Goal: Information Seeking & Learning: Learn about a topic

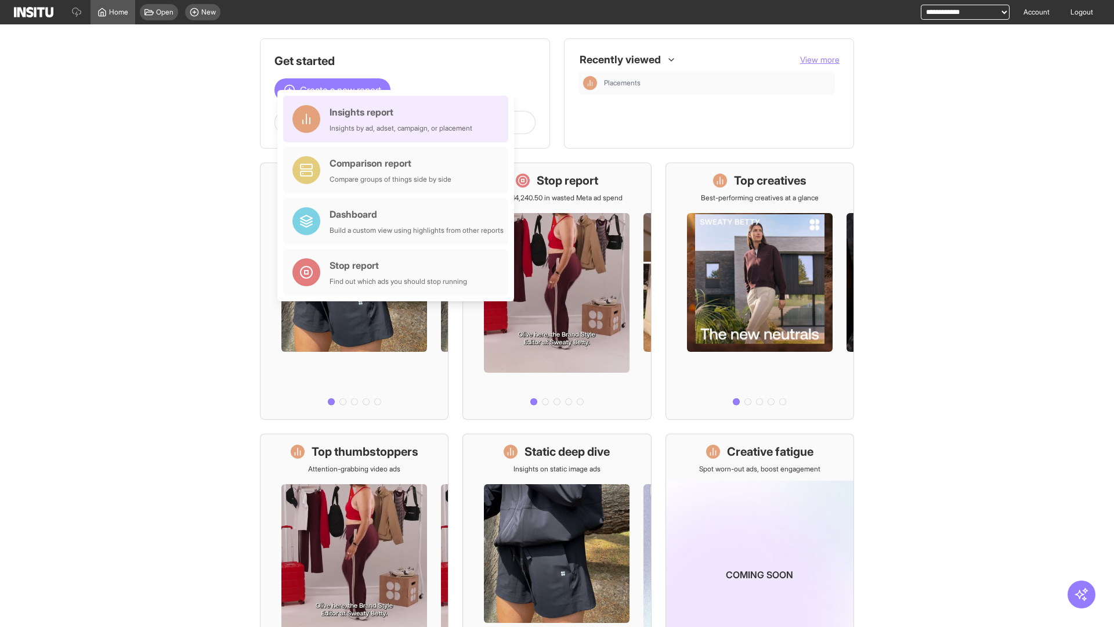
click at [399, 119] on div "Insights report Insights by ad, adset, campaign, or placement" at bounding box center [401, 119] width 143 height 28
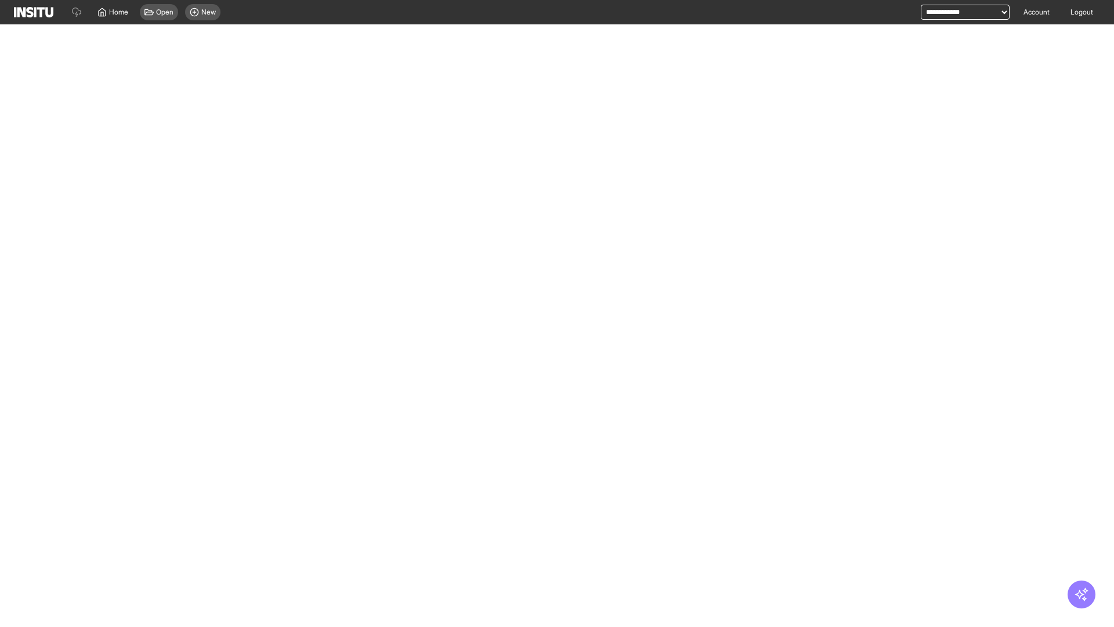
select select "**"
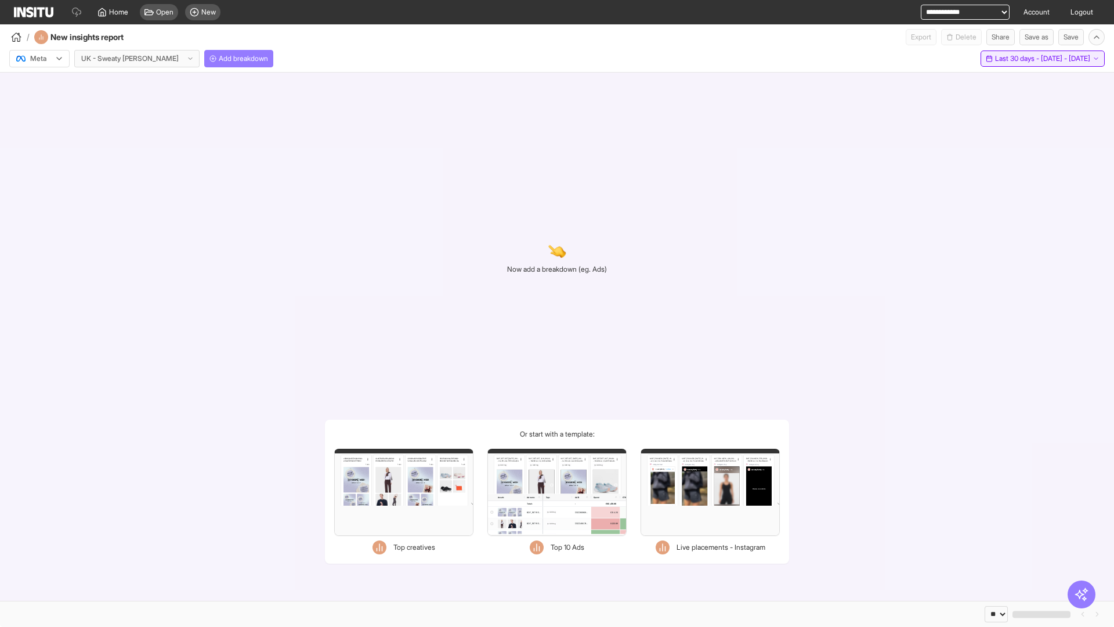
click at [1018, 59] on span "Last 30 days - [DATE] - [DATE]" at bounding box center [1042, 58] width 95 height 9
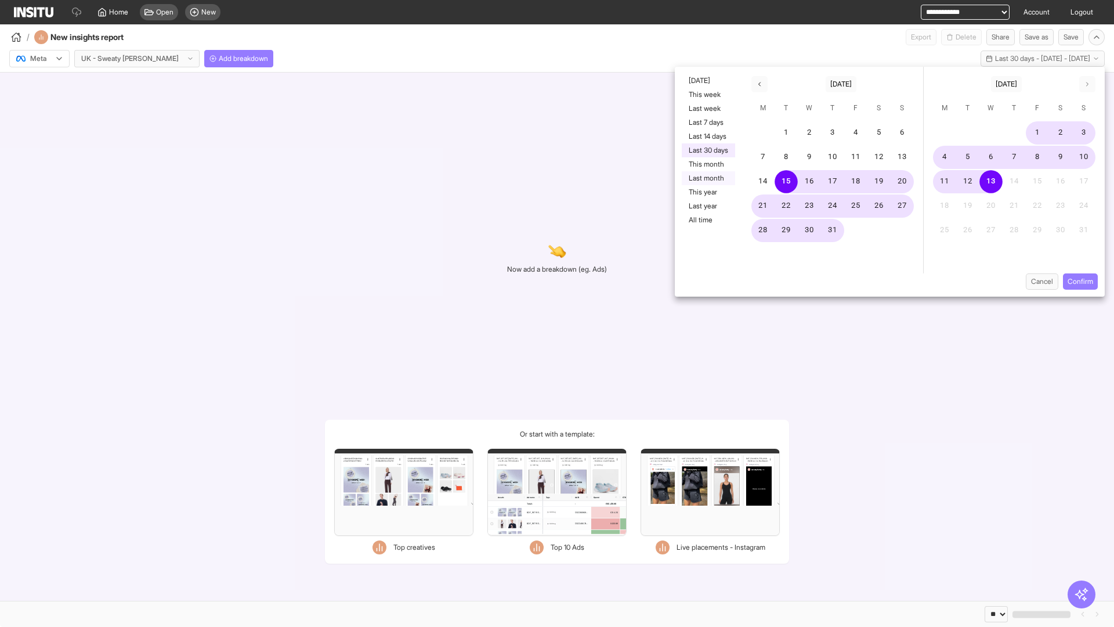
click at [708, 178] on button "Last month" at bounding box center [708, 178] width 53 height 14
